Goal: Task Accomplishment & Management: Use online tool/utility

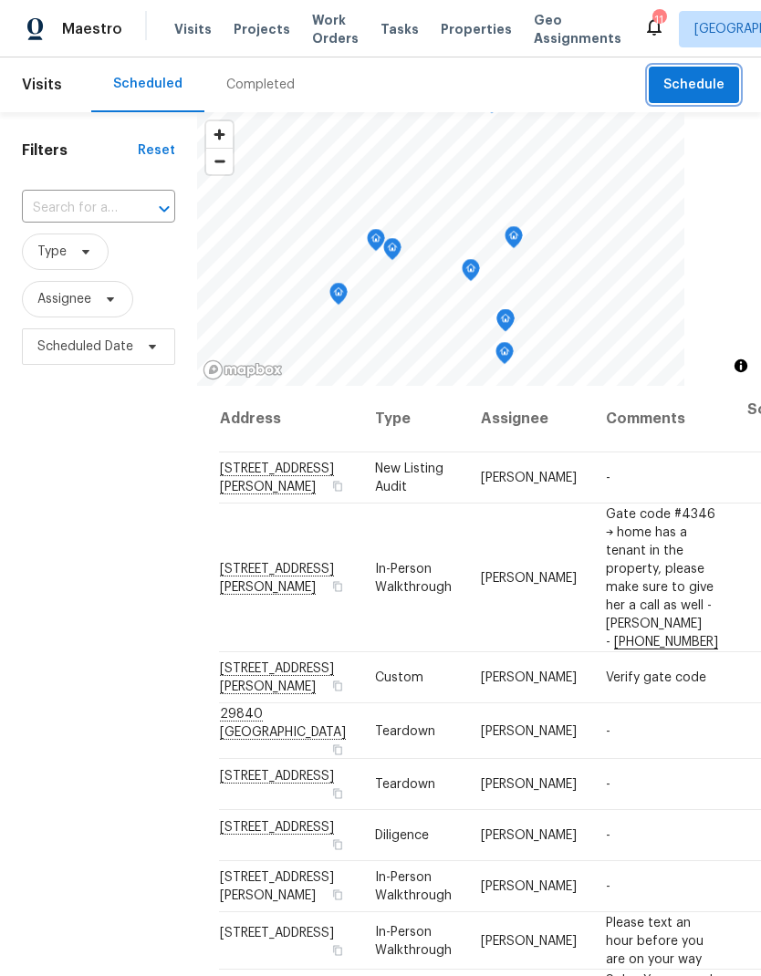
click at [699, 82] on span "Schedule" at bounding box center [693, 85] width 61 height 23
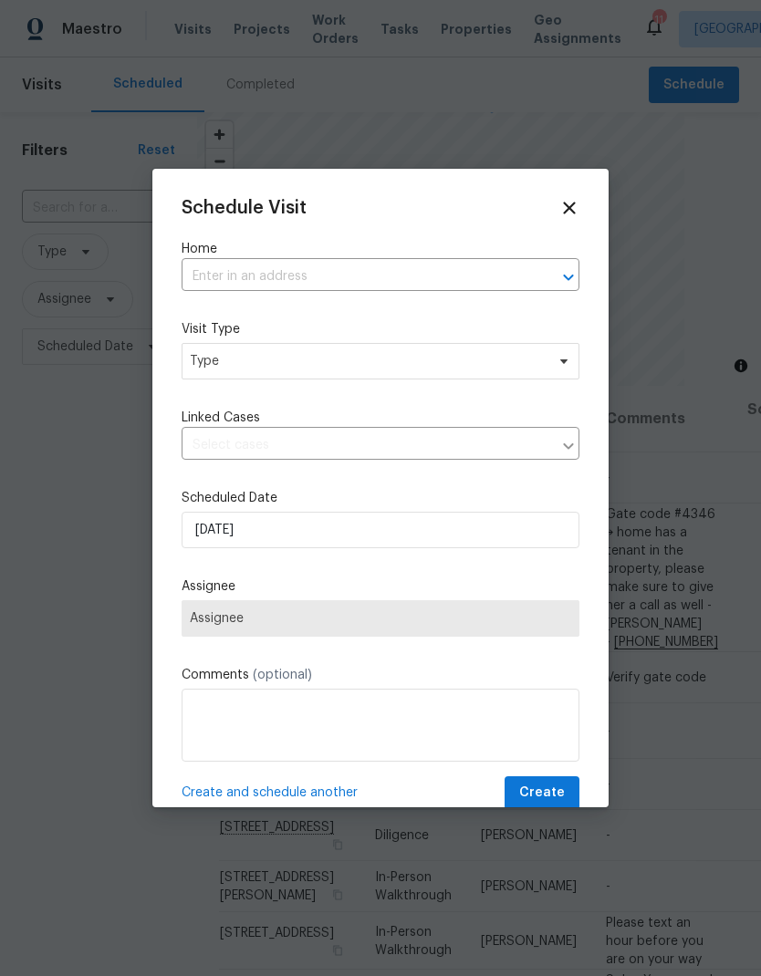
click at [237, 265] on input "text" at bounding box center [355, 277] width 347 height 28
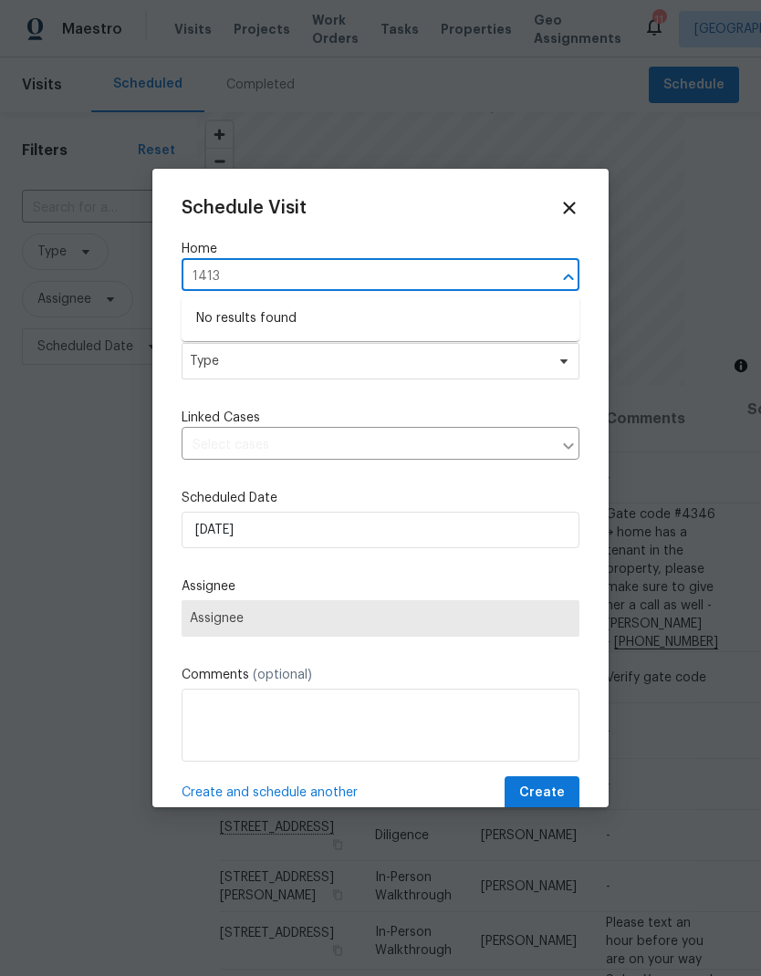
type input "1413"
click at [564, 205] on icon at bounding box center [569, 208] width 20 height 20
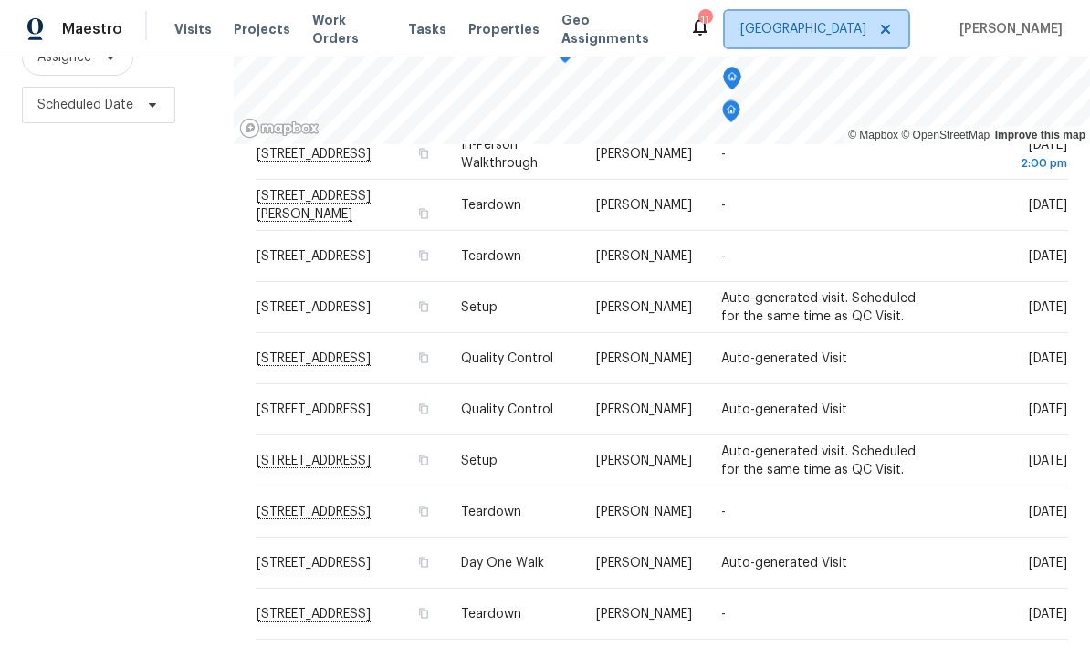
click at [760, 24] on span "[GEOGRAPHIC_DATA]" at bounding box center [803, 29] width 126 height 18
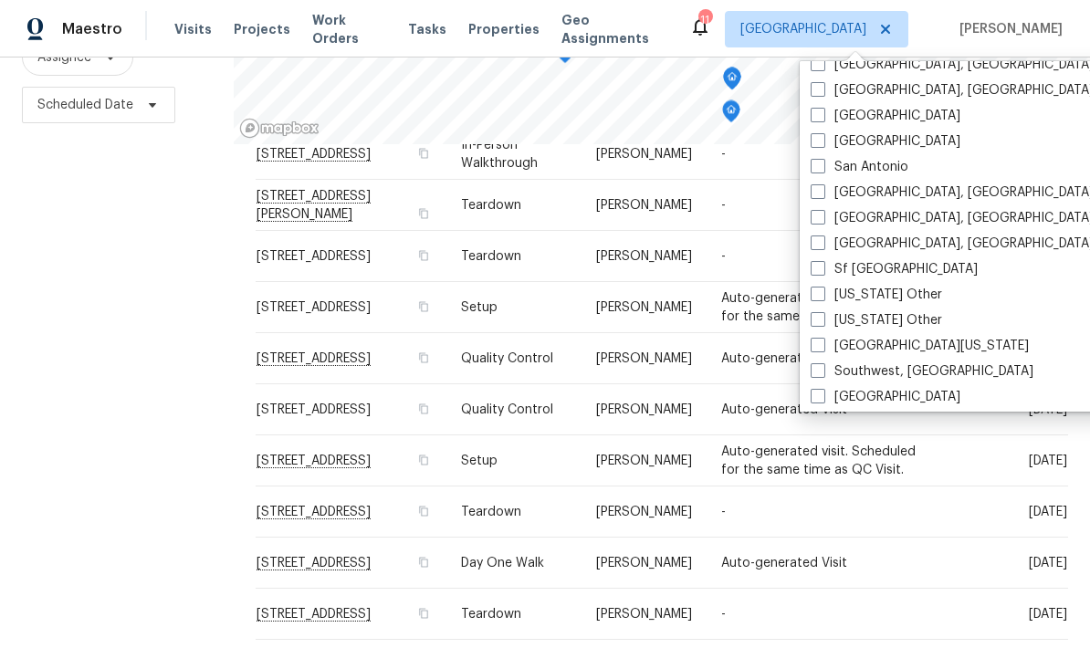
scroll to position [2368, 0]
click at [760, 193] on label "[GEOGRAPHIC_DATA], [GEOGRAPHIC_DATA]" at bounding box center [951, 192] width 283 height 18
click at [760, 193] on input "[GEOGRAPHIC_DATA], [GEOGRAPHIC_DATA]" at bounding box center [816, 189] width 12 height 12
checkbox input "true"
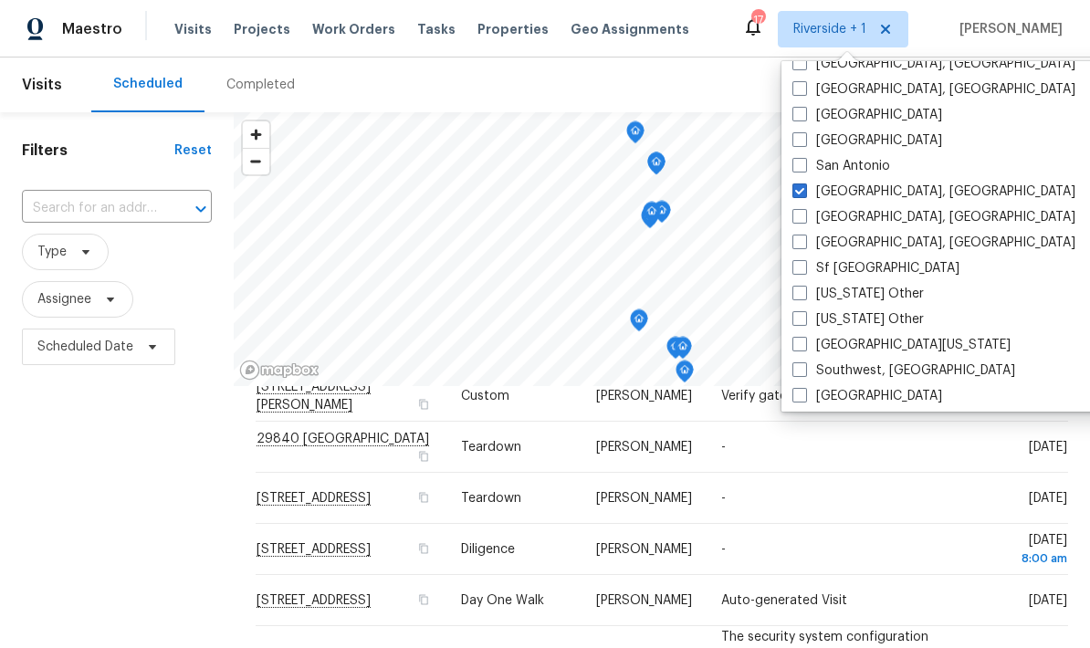
click at [93, 444] on div "Filters Reset ​ Type Assignee Scheduled Date" at bounding box center [117, 508] width 234 height 792
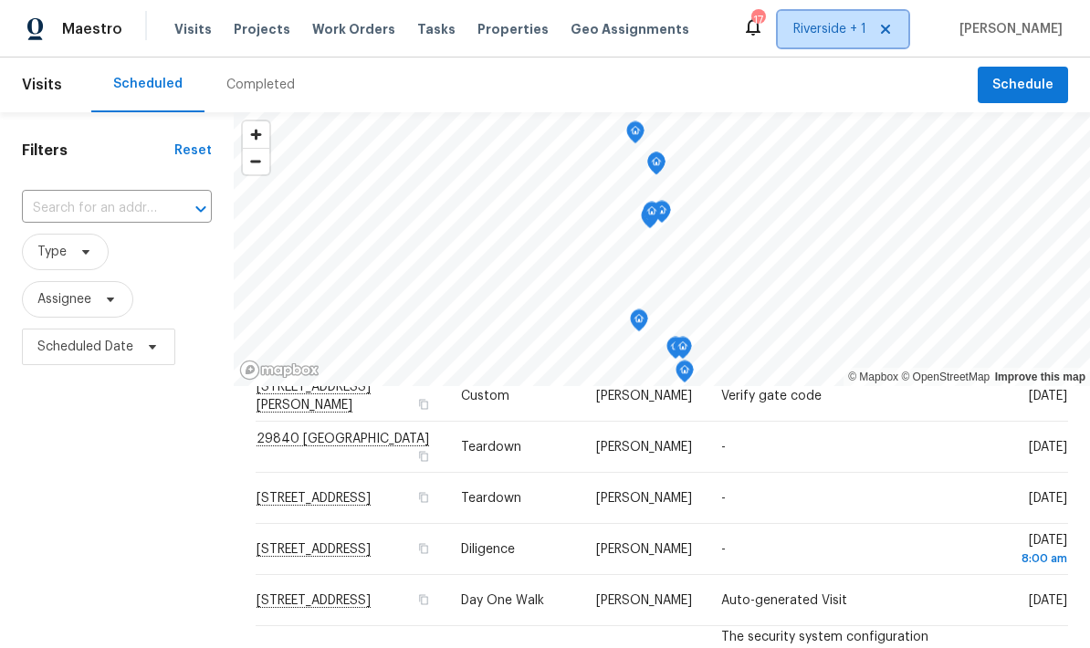
click at [760, 22] on span "Riverside + 1" at bounding box center [829, 29] width 73 height 18
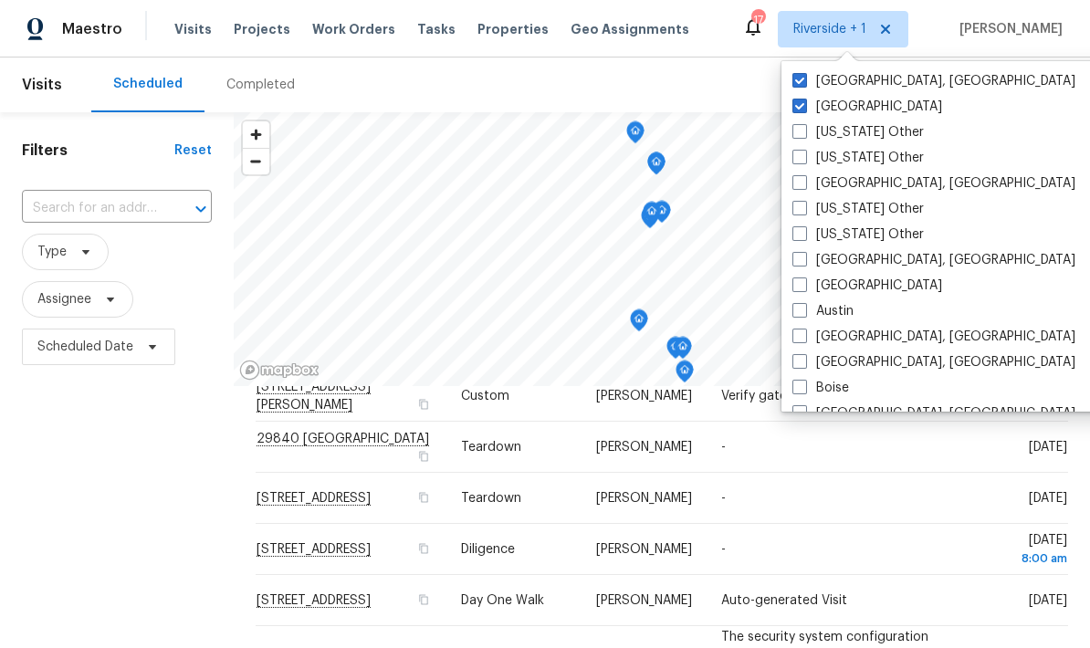
click at [760, 80] on span at bounding box center [799, 80] width 15 height 15
click at [760, 80] on input "[GEOGRAPHIC_DATA], [GEOGRAPHIC_DATA]" at bounding box center [798, 78] width 12 height 12
checkbox input "false"
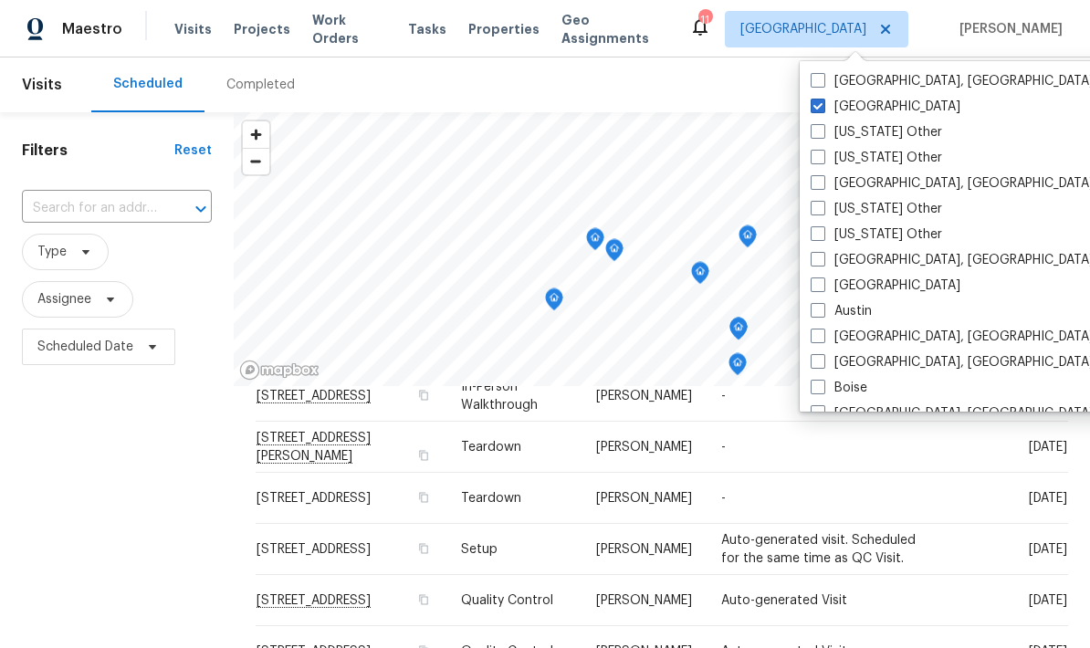
click at [88, 472] on div "Filters Reset ​ Type Assignee Scheduled Date" at bounding box center [117, 508] width 234 height 792
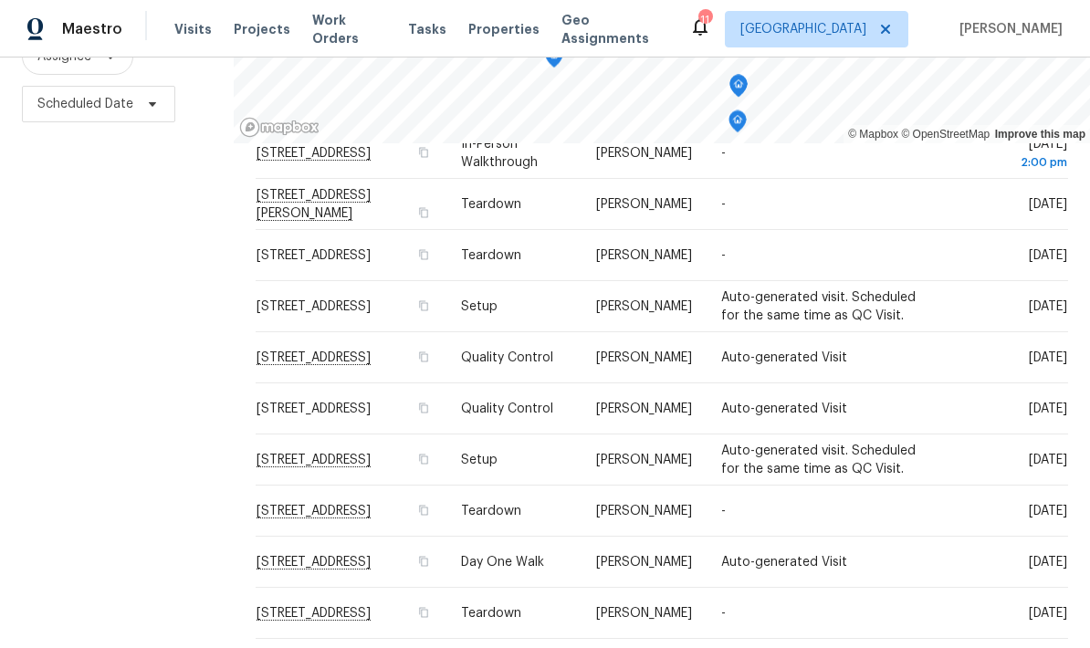
scroll to position [242, 0]
click at [760, 29] on span "[GEOGRAPHIC_DATA]" at bounding box center [803, 29] width 126 height 18
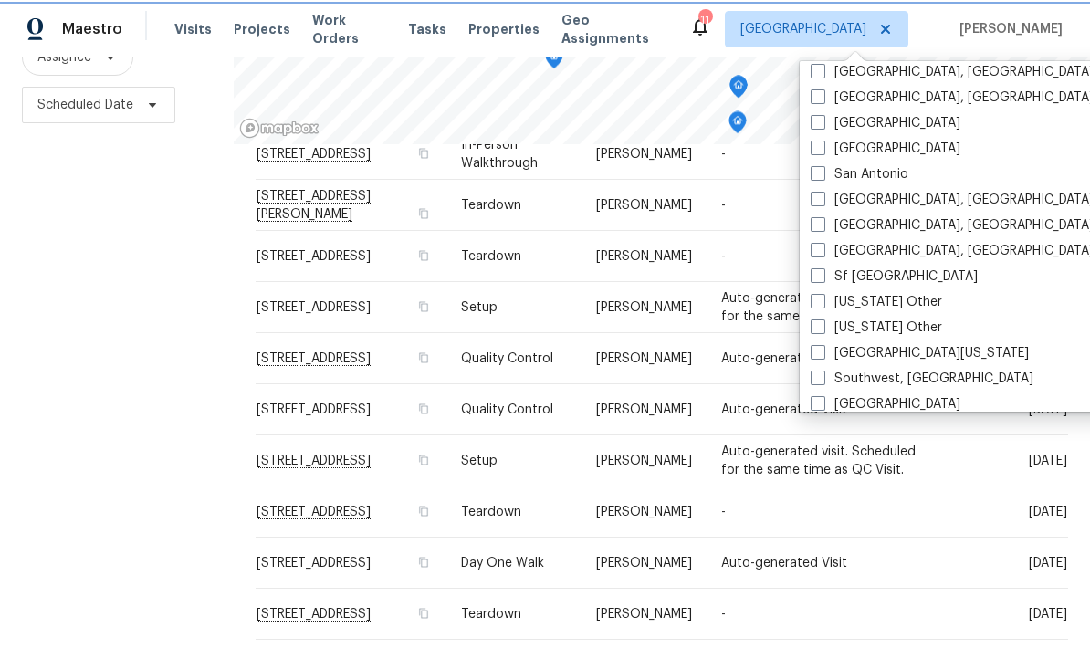
scroll to position [2362, 0]
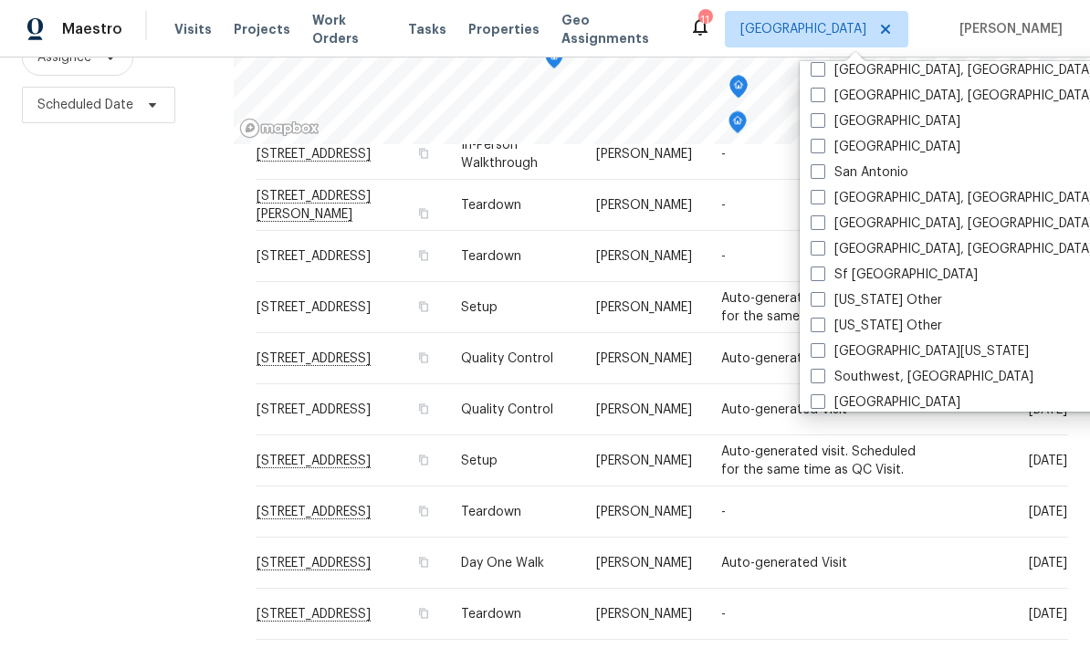
click at [760, 196] on span at bounding box center [817, 197] width 15 height 15
click at [760, 196] on input "[GEOGRAPHIC_DATA], [GEOGRAPHIC_DATA]" at bounding box center [816, 195] width 12 height 12
checkbox input "true"
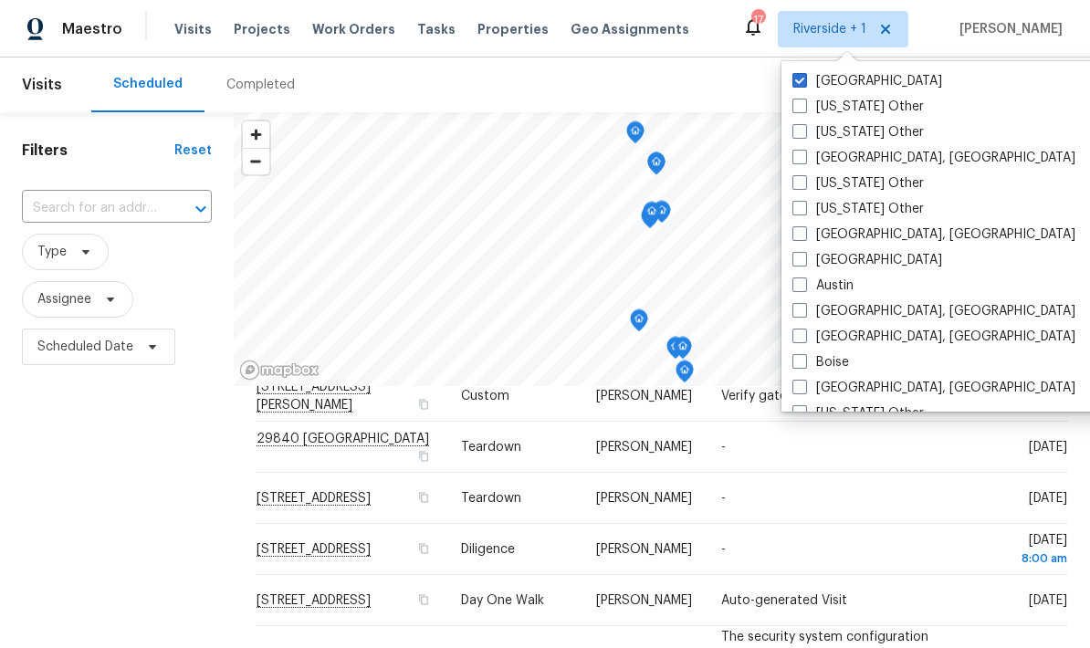
click at [760, 73] on span at bounding box center [799, 80] width 15 height 15
click at [760, 73] on input "[GEOGRAPHIC_DATA]" at bounding box center [798, 78] width 12 height 12
checkbox input "false"
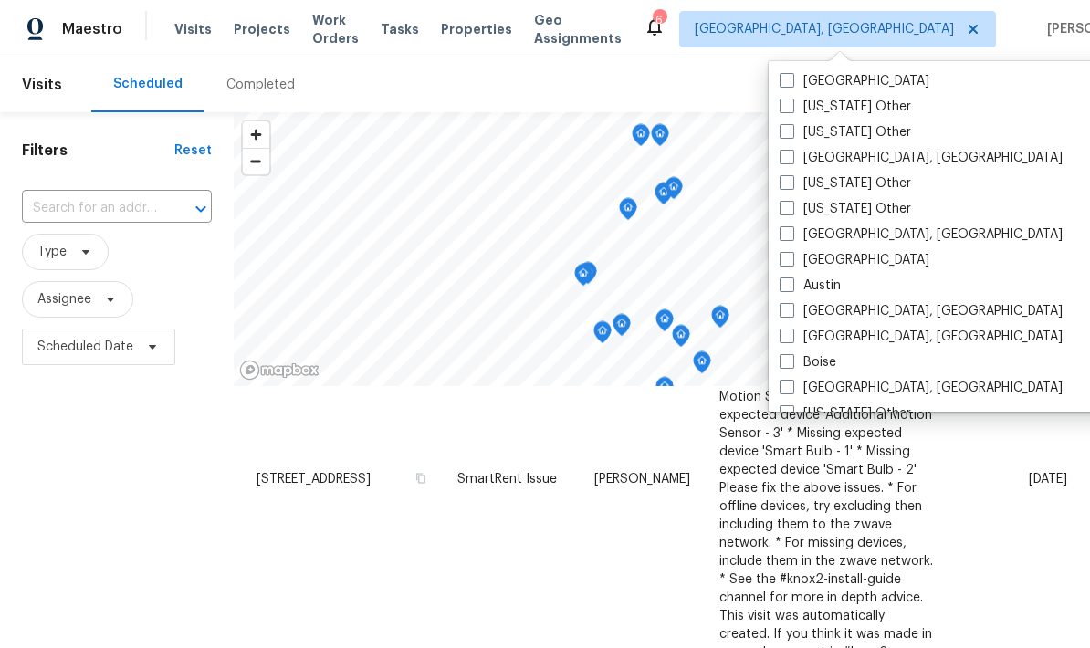
click at [85, 491] on div "Filters Reset ​ Type Assignee Scheduled Date" at bounding box center [117, 508] width 234 height 792
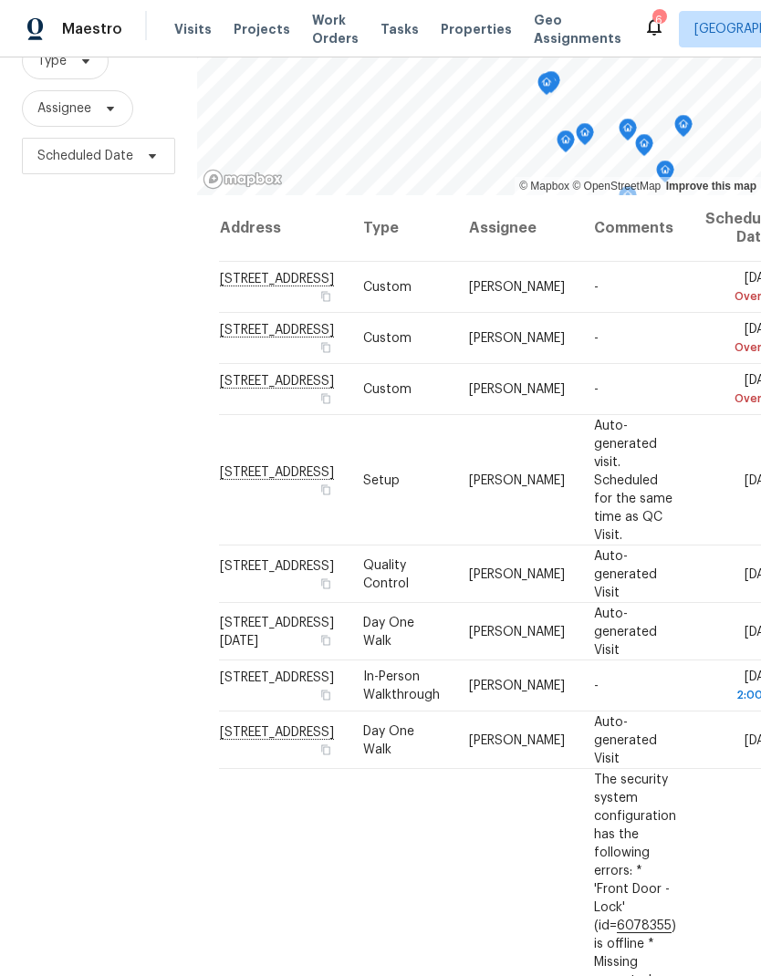
scroll to position [176, 0]
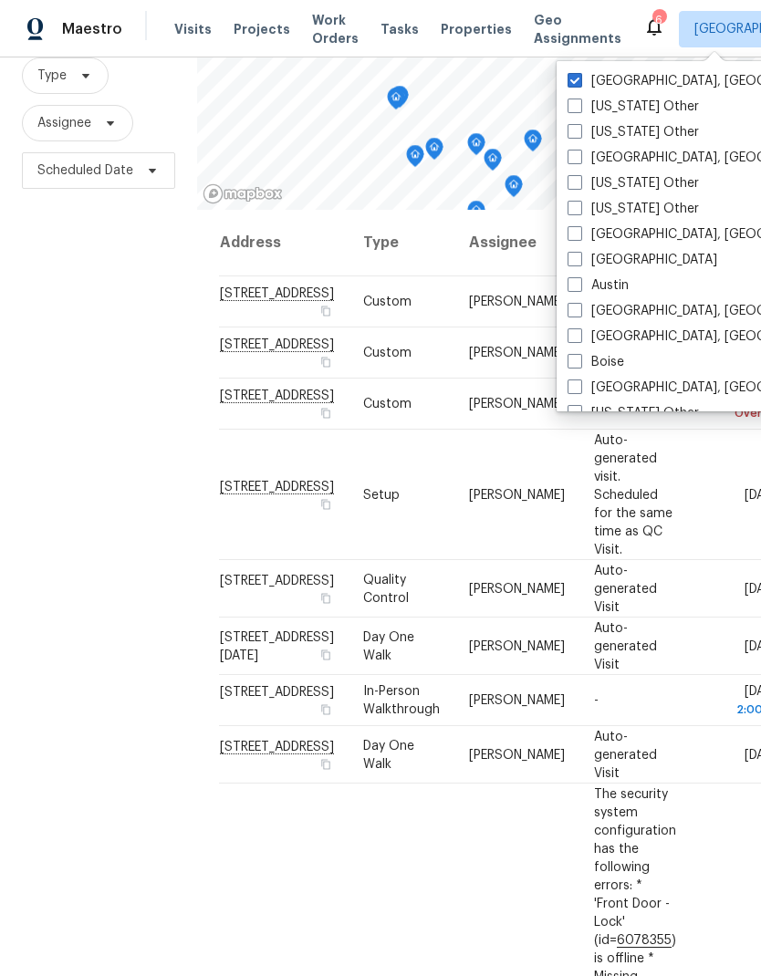
click at [575, 80] on span at bounding box center [575, 80] width 15 height 15
click at [575, 80] on input "[GEOGRAPHIC_DATA], [GEOGRAPHIC_DATA]" at bounding box center [574, 78] width 12 height 12
checkbox input "false"
checkbox input "true"
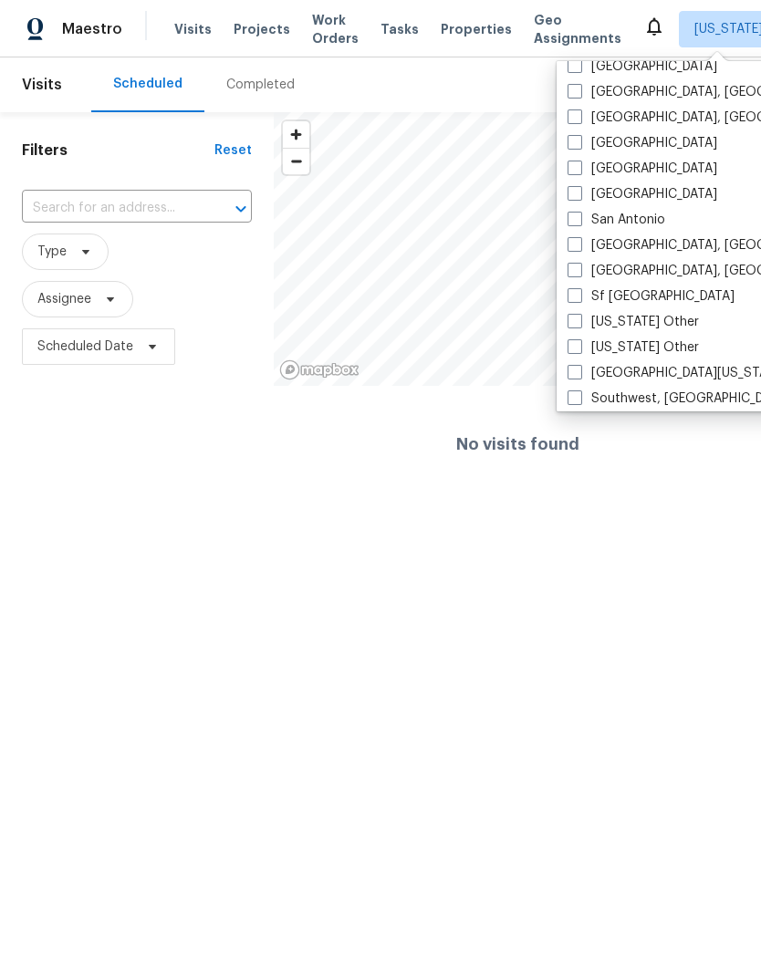
scroll to position [2331, 0]
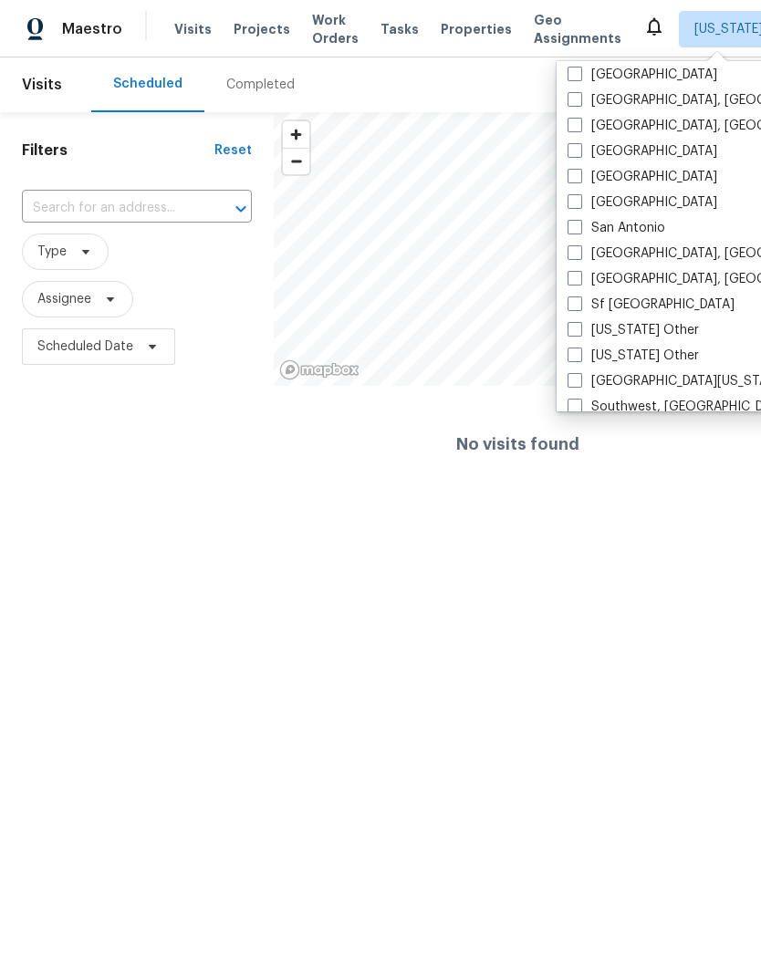
click at [583, 154] on label "[GEOGRAPHIC_DATA]" at bounding box center [643, 151] width 150 height 18
click at [579, 154] on input "[GEOGRAPHIC_DATA]" at bounding box center [574, 148] width 12 height 12
checkbox input "true"
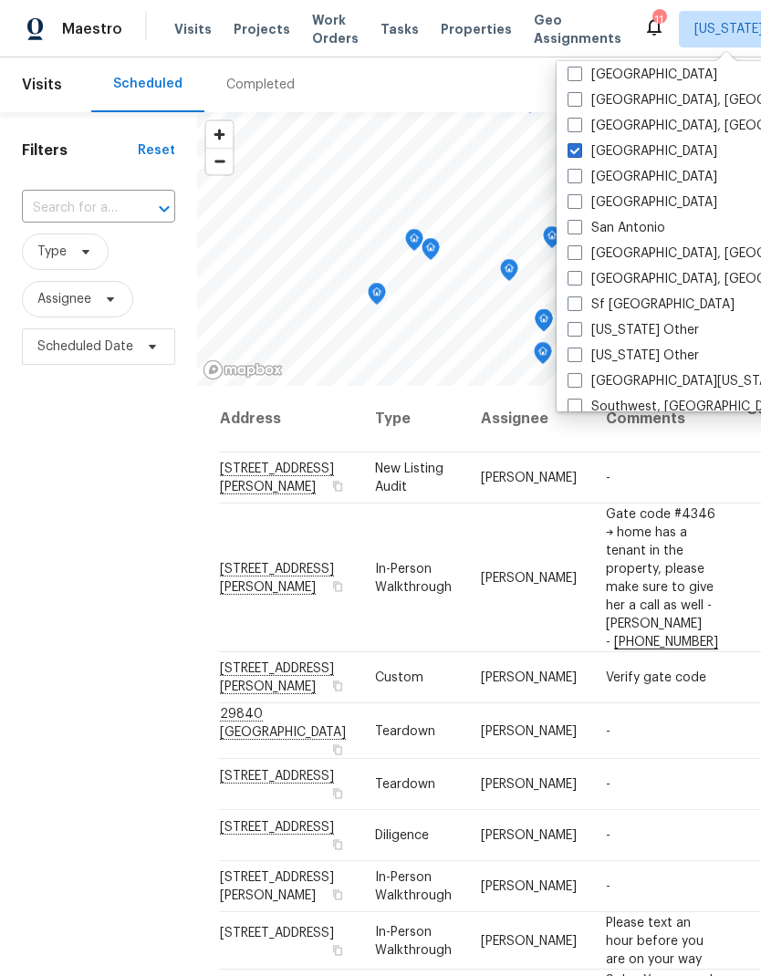
click at [52, 603] on div "Filters Reset ​ Type Assignee Scheduled Date" at bounding box center [98, 639] width 197 height 1055
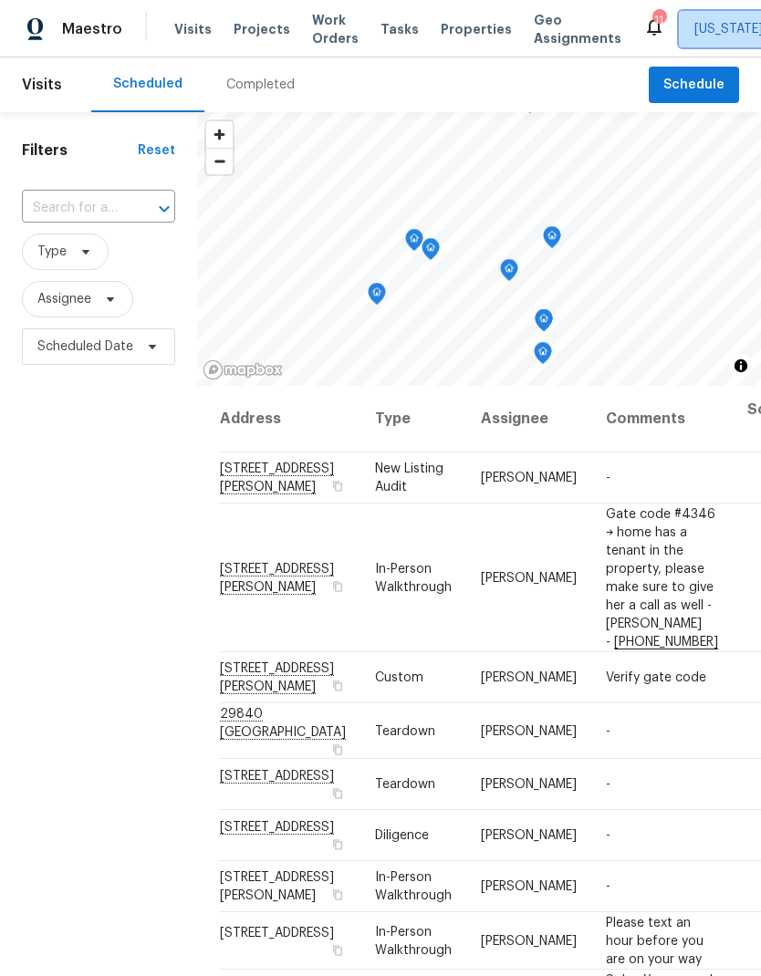
click at [721, 30] on span "[US_STATE] Other + 1" at bounding box center [758, 29] width 128 height 18
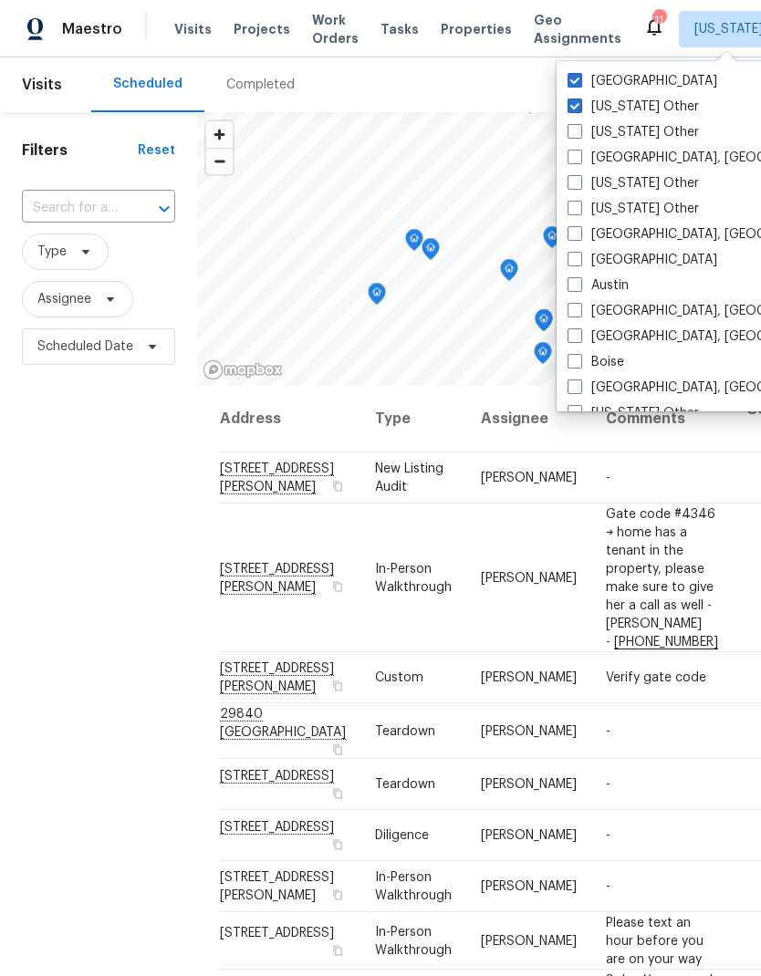
click at [579, 106] on span at bounding box center [575, 106] width 15 height 15
click at [579, 106] on input "[US_STATE] Other" at bounding box center [574, 104] width 12 height 12
checkbox input "false"
click at [72, 645] on div "Filters Reset ​ Type Assignee Scheduled Date" at bounding box center [98, 639] width 197 height 1055
